Goal: Use online tool/utility: Utilize a website feature to perform a specific function

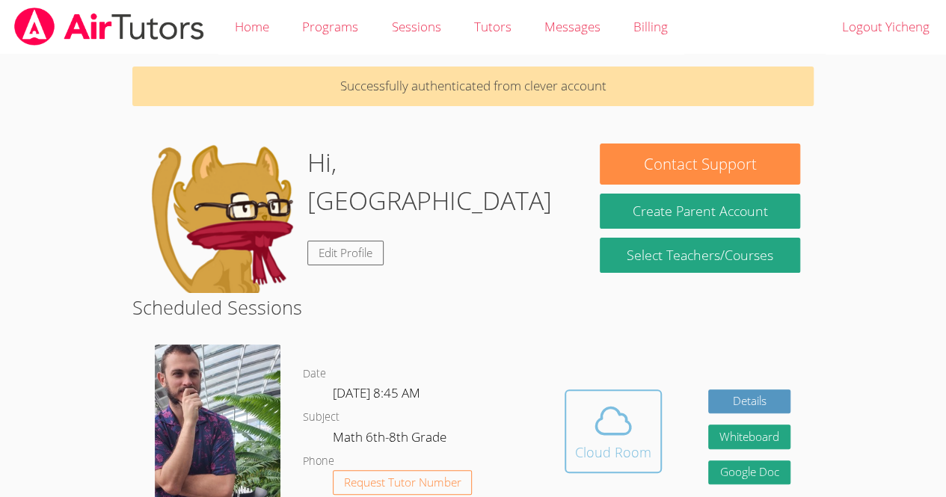
click at [621, 458] on div "Cloud Room" at bounding box center [613, 452] width 76 height 21
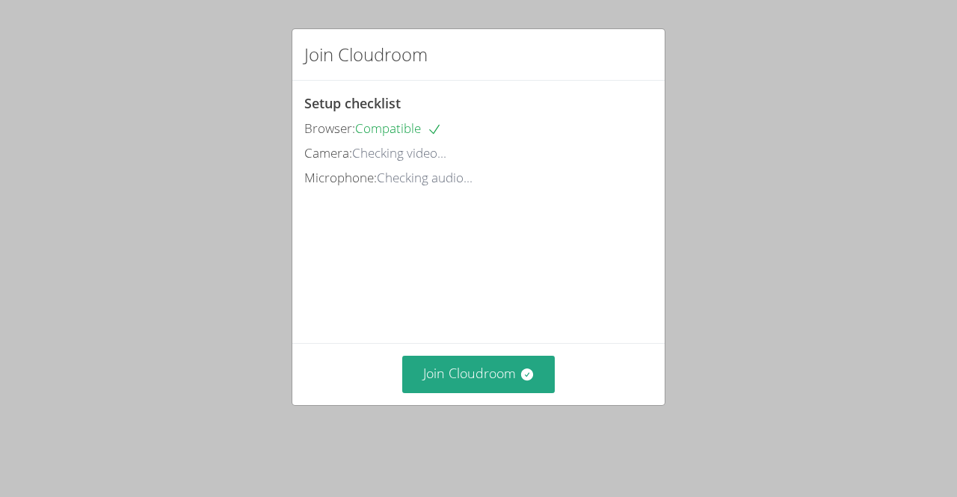
click at [529, 313] on video at bounding box center [416, 257] width 224 height 112
click at [468, 433] on div "Join Cloudroom Setup checklist Browser: Compatible Camera: Ready to go! Microph…" at bounding box center [478, 248] width 957 height 497
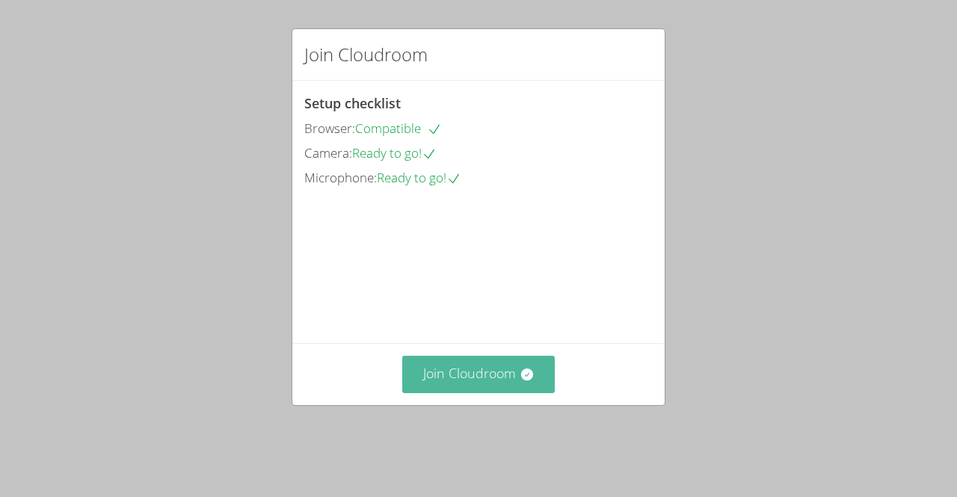
click at [427, 382] on button "Join Cloudroom" at bounding box center [478, 374] width 153 height 37
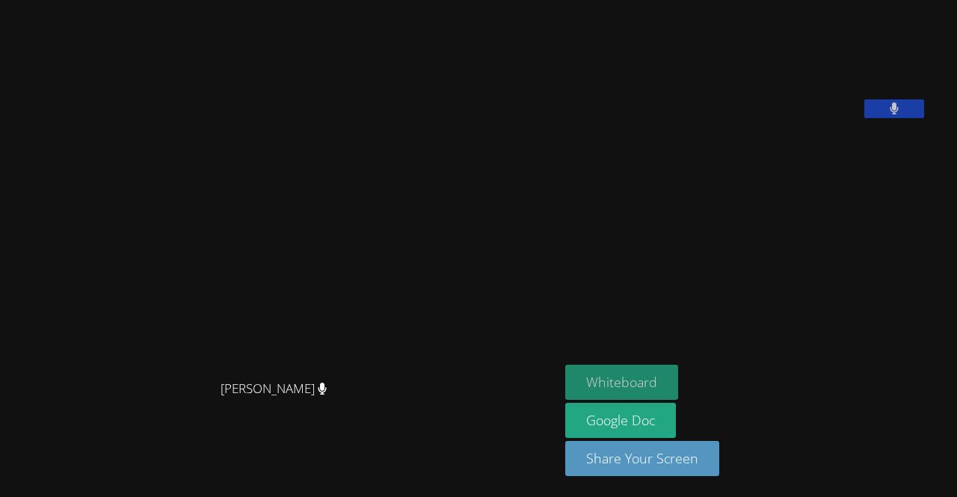
click at [678, 384] on button "Whiteboard" at bounding box center [621, 382] width 113 height 35
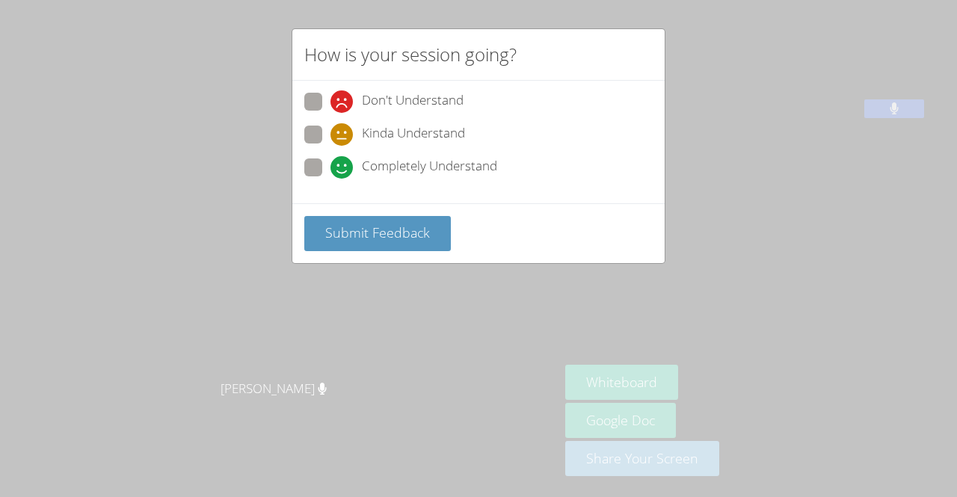
click at [330, 179] on span at bounding box center [330, 179] width 0 height 0
click at [330, 159] on input "Completely Understand" at bounding box center [336, 165] width 13 height 13
radio input "true"
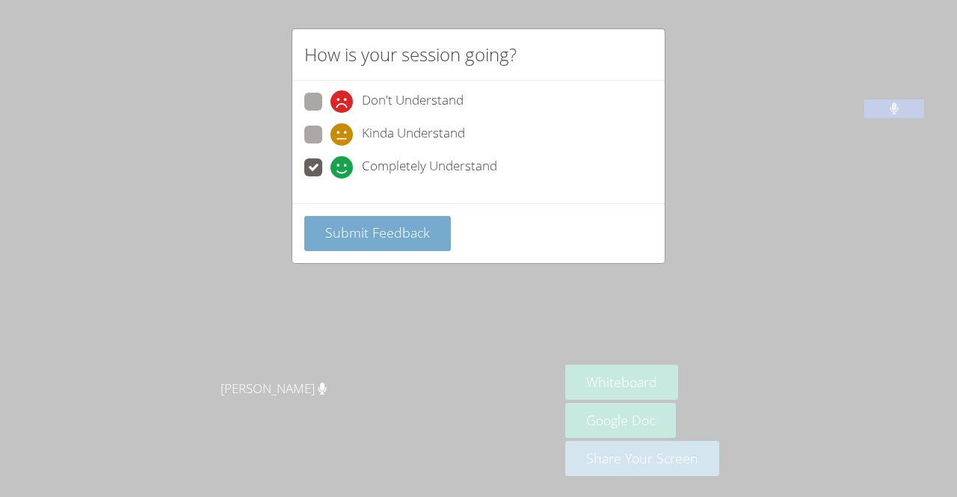
click at [405, 229] on span "Submit Feedback" at bounding box center [377, 233] width 105 height 18
